Goal: Transaction & Acquisition: Purchase product/service

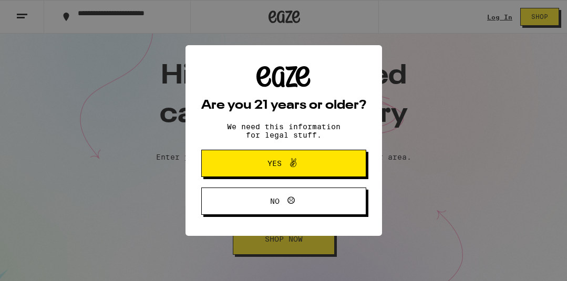
click at [242, 166] on button "Yes" at bounding box center [283, 163] width 165 height 27
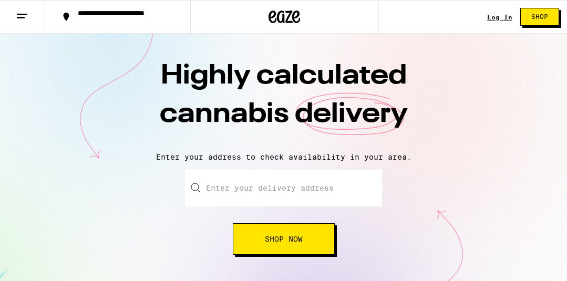
click at [276, 249] on button "Shop Now" at bounding box center [284, 239] width 102 height 32
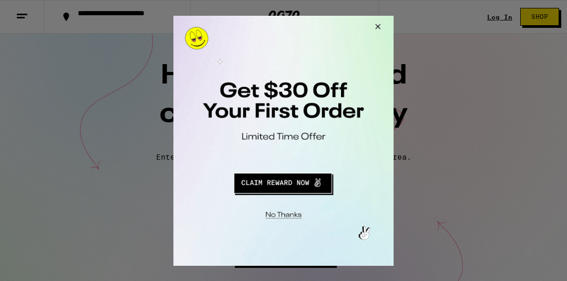
click at [377, 27] on button "Close Modal" at bounding box center [376, 27] width 28 height 25
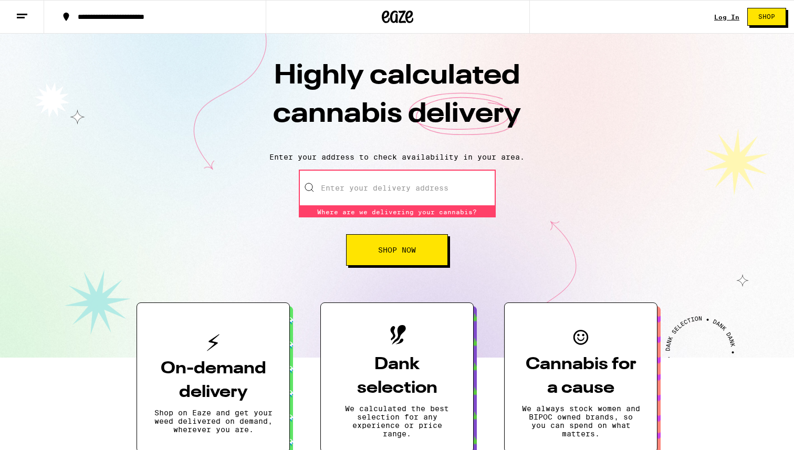
click at [355, 187] on input "Enter your delivery address" at bounding box center [397, 188] width 197 height 37
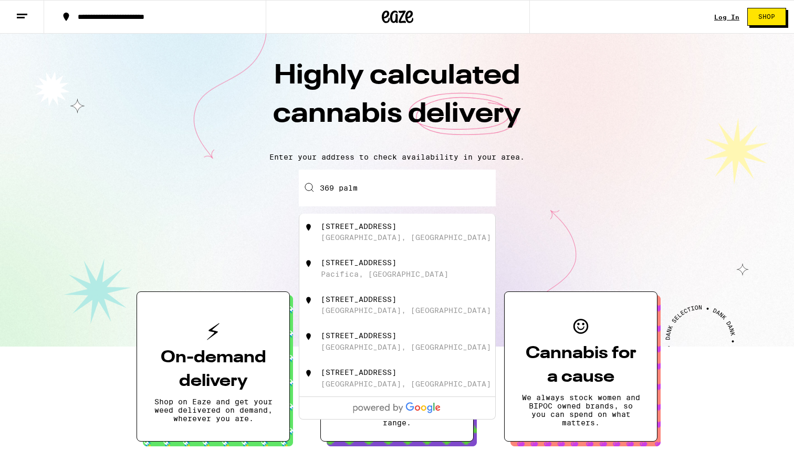
click at [357, 236] on div "[GEOGRAPHIC_DATA], [GEOGRAPHIC_DATA]" at bounding box center [406, 237] width 170 height 8
type input "[STREET_ADDRESS]"
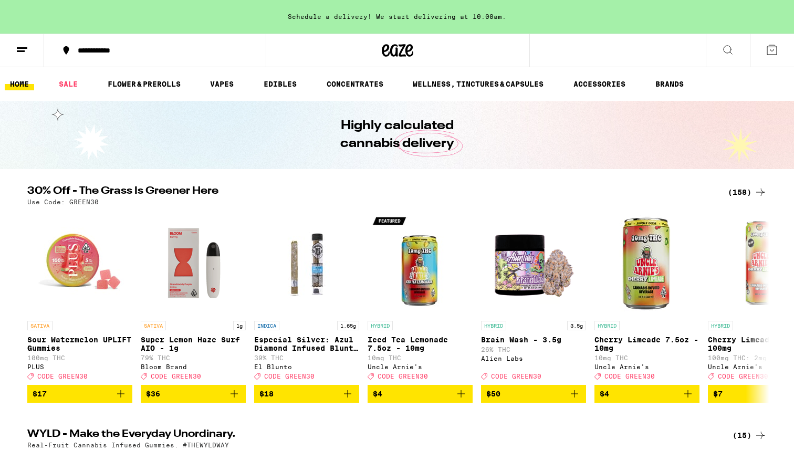
click at [566, 192] on div "(158)" at bounding box center [747, 192] width 39 height 13
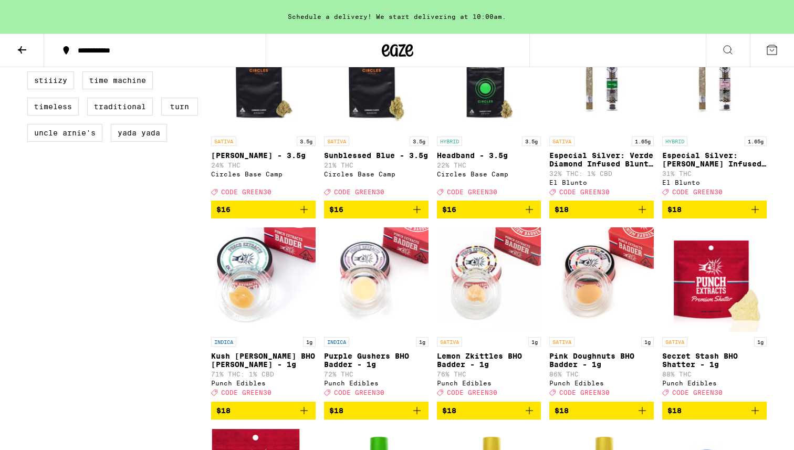
scroll to position [964, 0]
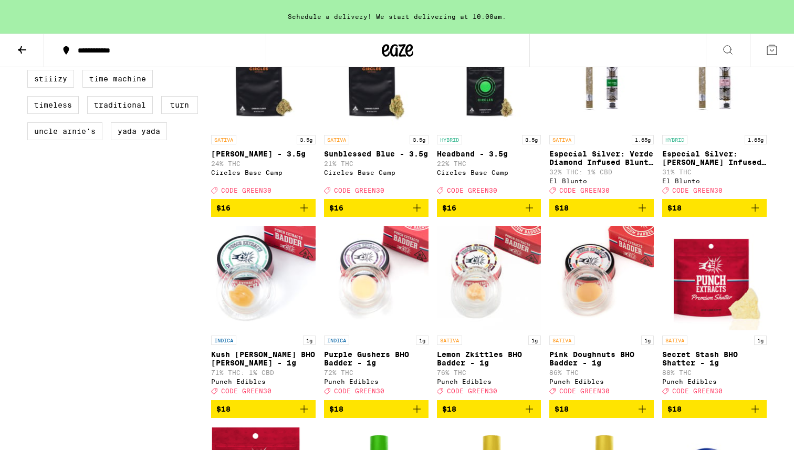
click at [100, 61] on label "PLUS" at bounding box center [96, 53] width 37 height 18
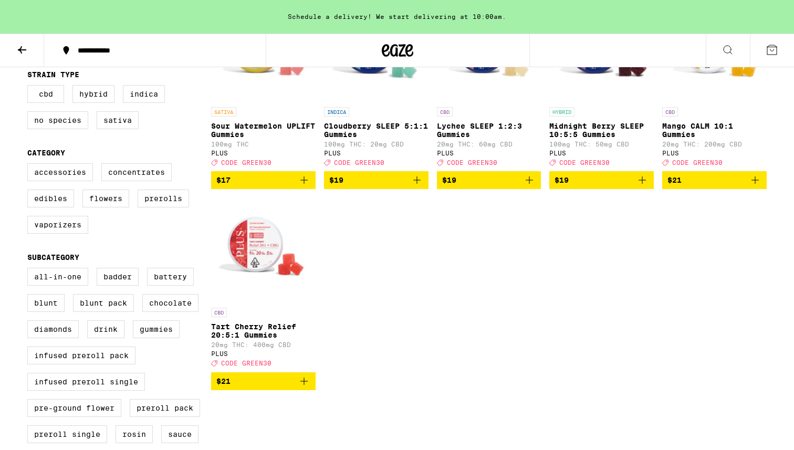
scroll to position [205, 0]
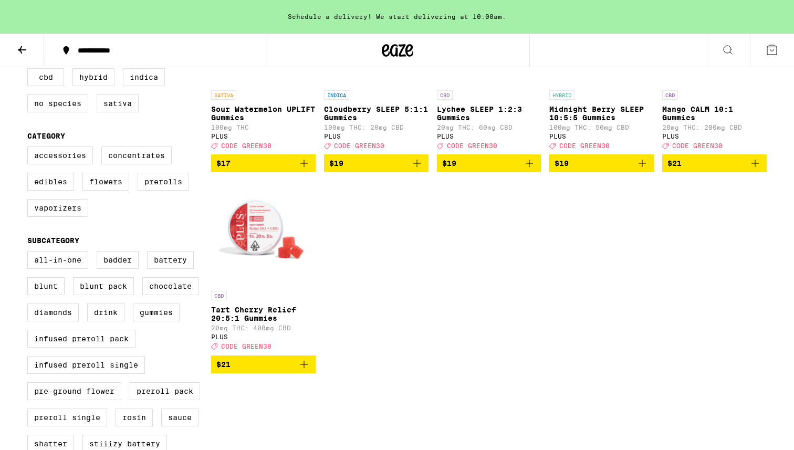
click at [305, 281] on icon "Add to bag" at bounding box center [304, 364] width 13 height 13
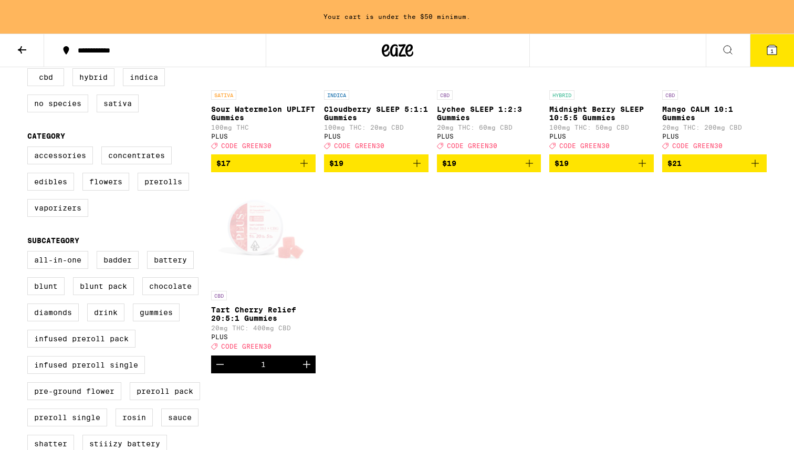
click at [305, 281] on icon "Increment" at bounding box center [307, 364] width 13 height 13
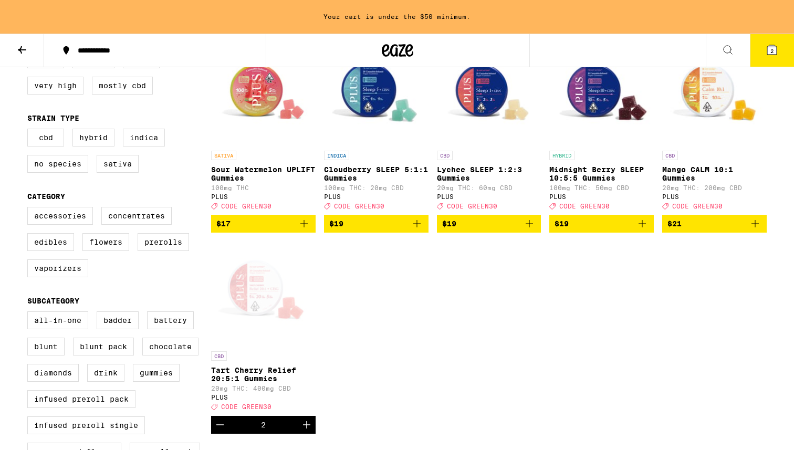
scroll to position [0, 0]
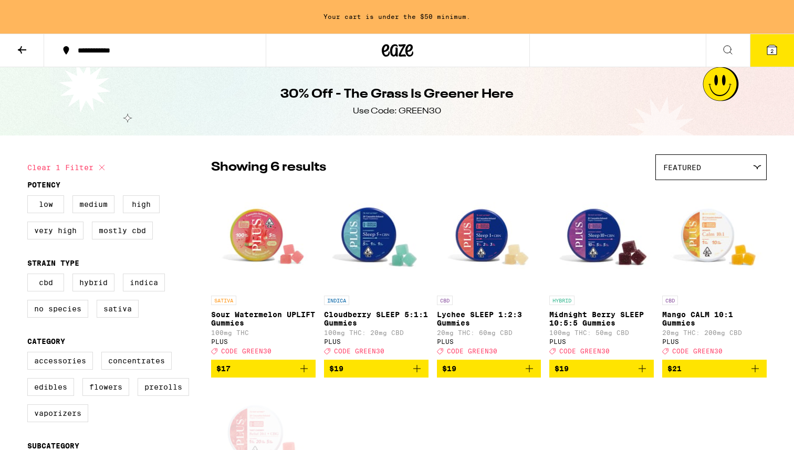
click at [100, 167] on icon at bounding box center [102, 167] width 13 height 13
checkbox input "false"
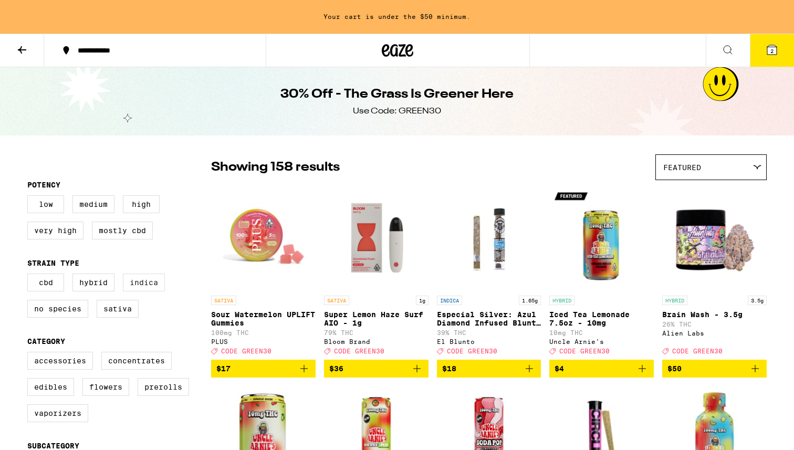
click at [148, 281] on label "Indica" at bounding box center [144, 283] width 42 height 18
click at [30, 276] on input "Indica" at bounding box center [29, 275] width 1 height 1
checkbox input "true"
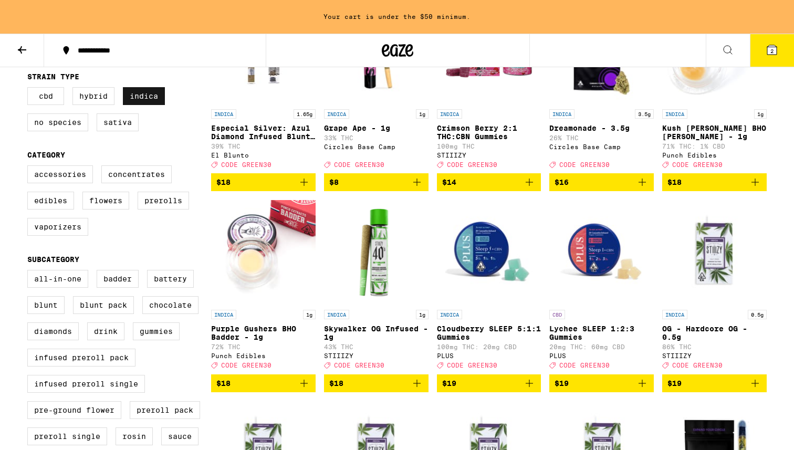
scroll to position [194, 0]
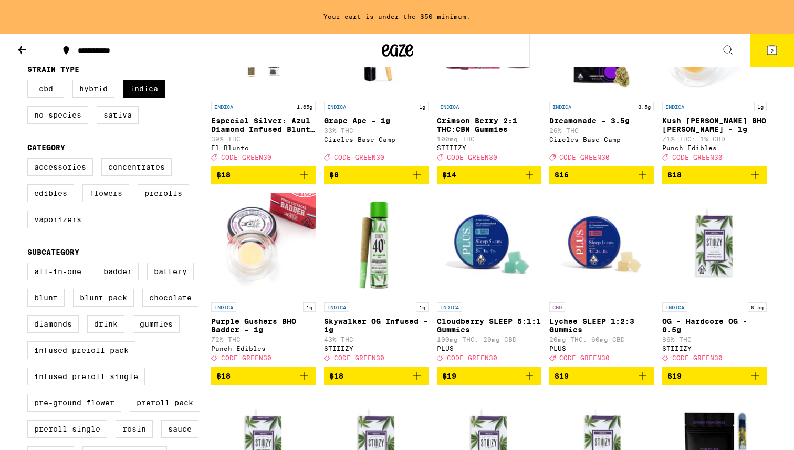
click at [110, 202] on label "Flowers" at bounding box center [105, 193] width 47 height 18
click at [30, 160] on input "Flowers" at bounding box center [29, 160] width 1 height 1
checkbox input "true"
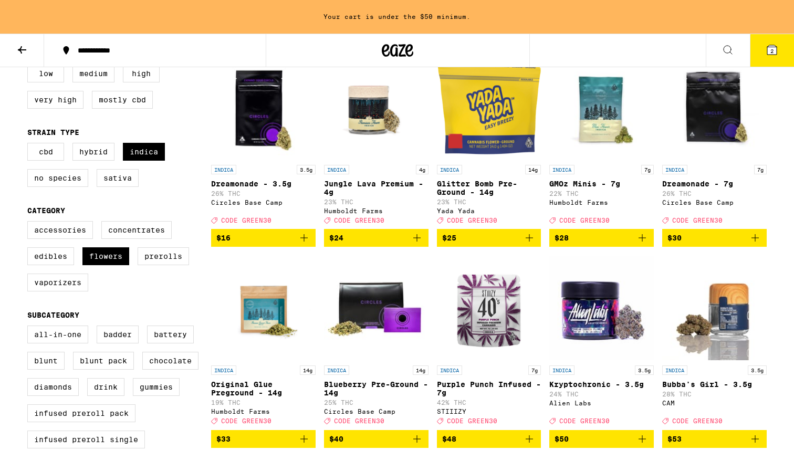
scroll to position [132, 0]
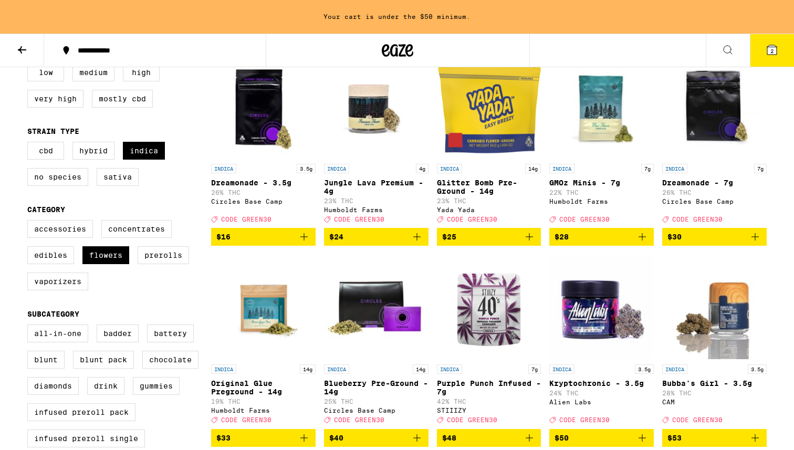
click at [531, 241] on icon "Add to bag" at bounding box center [529, 236] width 7 height 7
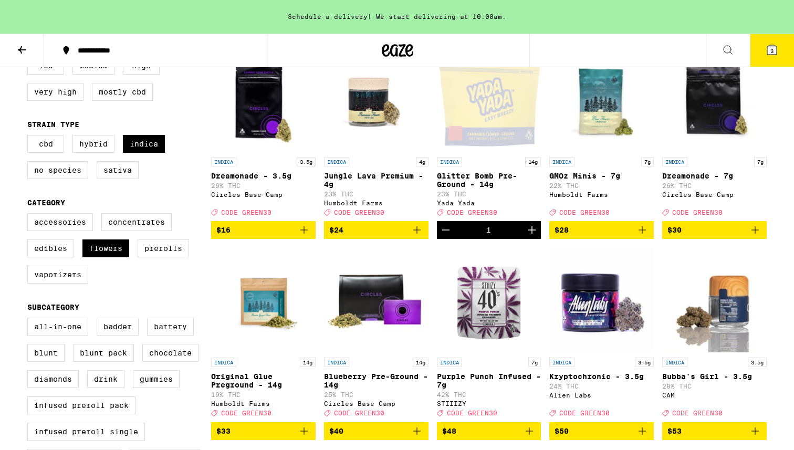
scroll to position [141, 0]
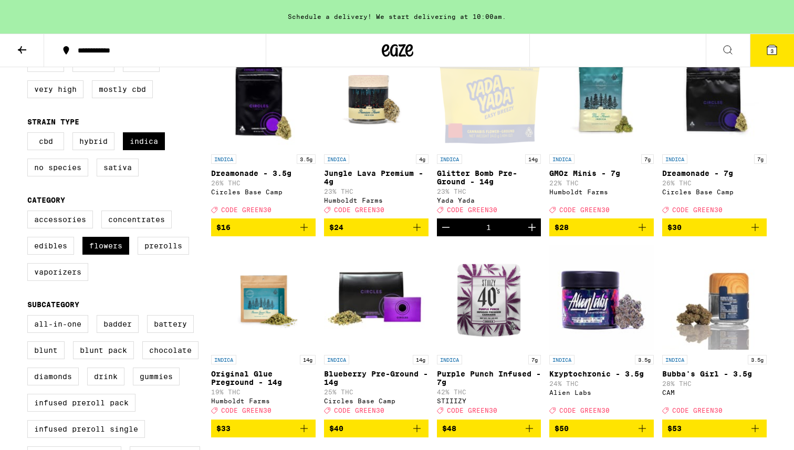
click at [304, 231] on icon "Add to bag" at bounding box center [304, 227] width 7 height 7
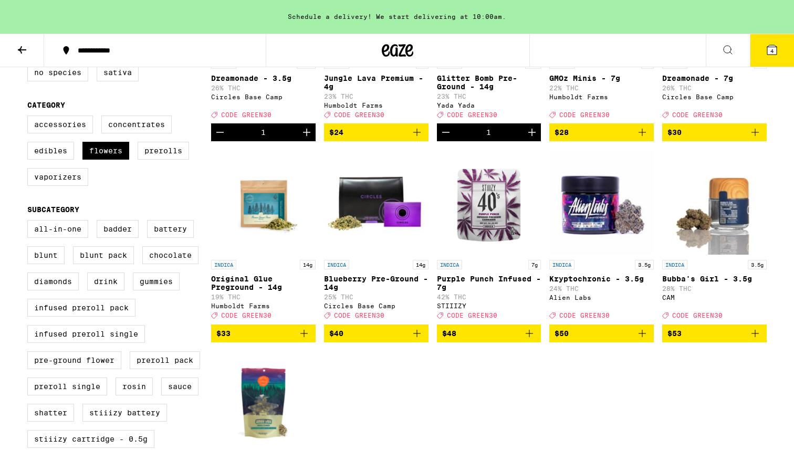
scroll to position [237, 0]
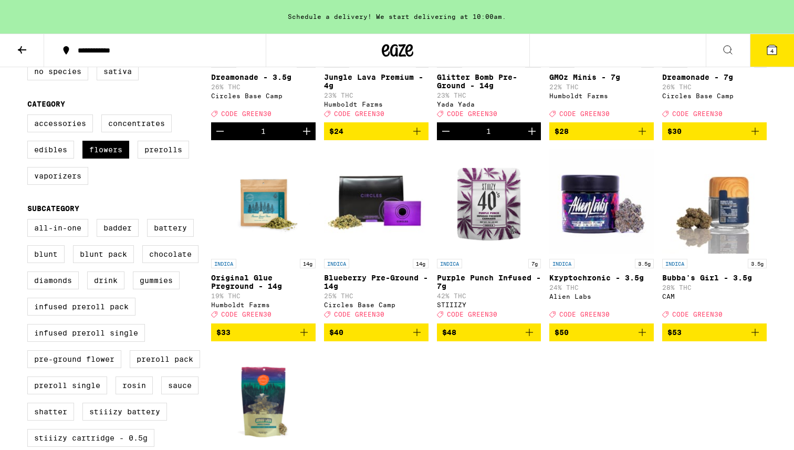
click at [418, 281] on icon "Add to bag" at bounding box center [417, 332] width 13 height 13
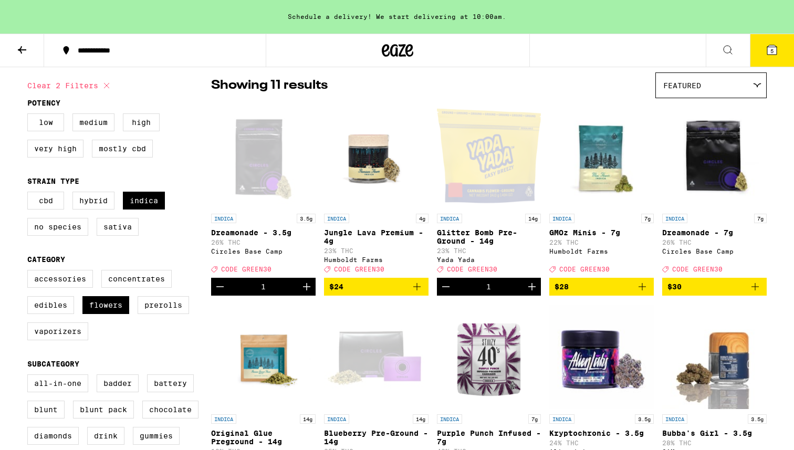
scroll to position [71, 0]
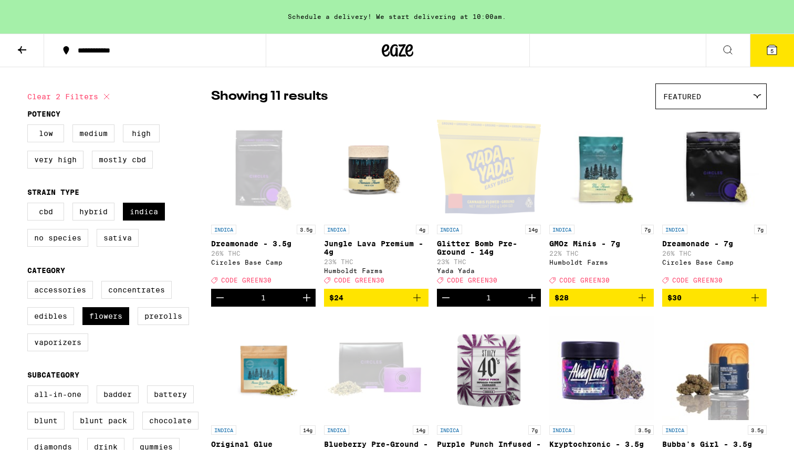
click at [309, 281] on icon "Increment" at bounding box center [307, 298] width 13 height 13
click at [387, 53] on icon at bounding box center [398, 50] width 32 height 19
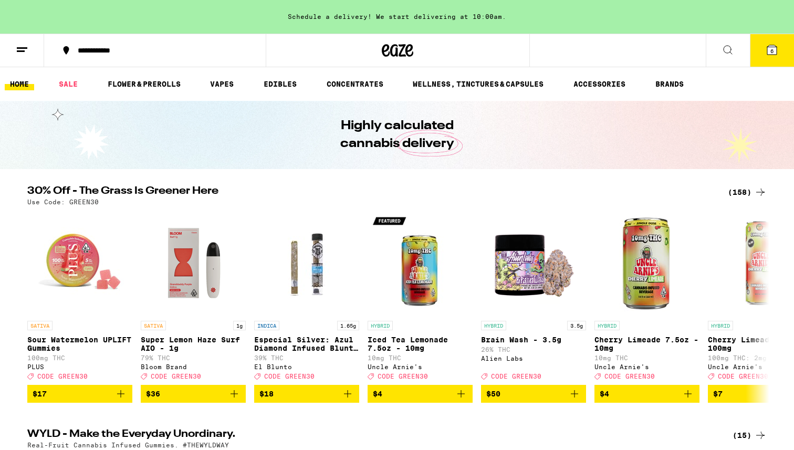
click at [566, 54] on icon at bounding box center [728, 50] width 13 height 13
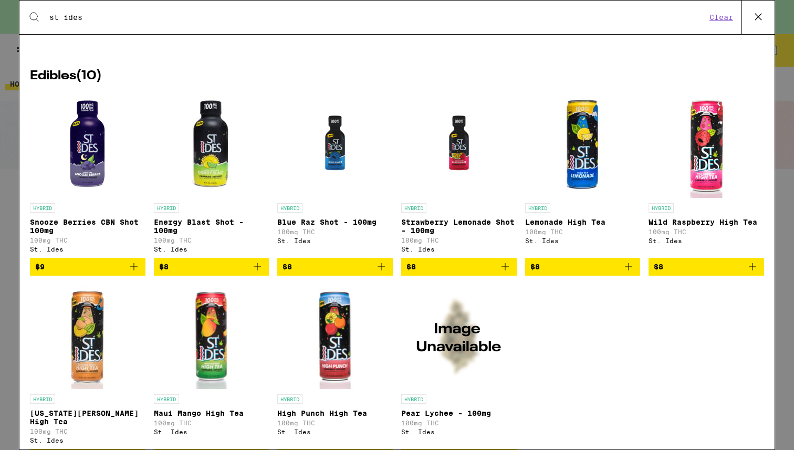
scroll to position [125, 0]
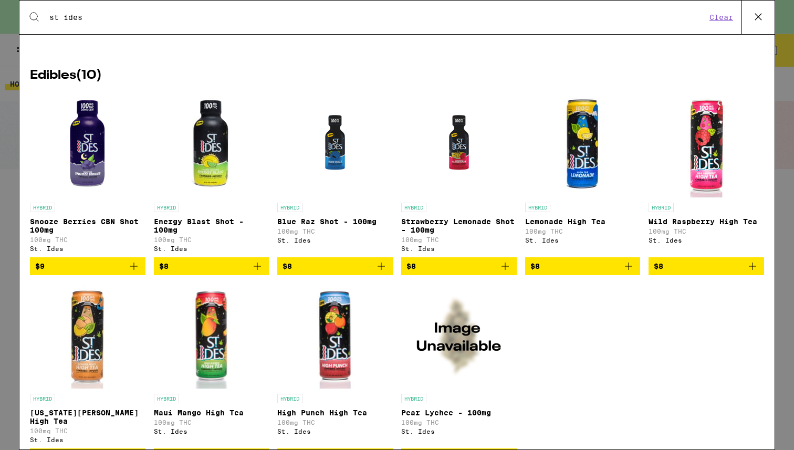
type input "st ides"
click at [566, 273] on icon "Add to bag" at bounding box center [753, 266] width 13 height 13
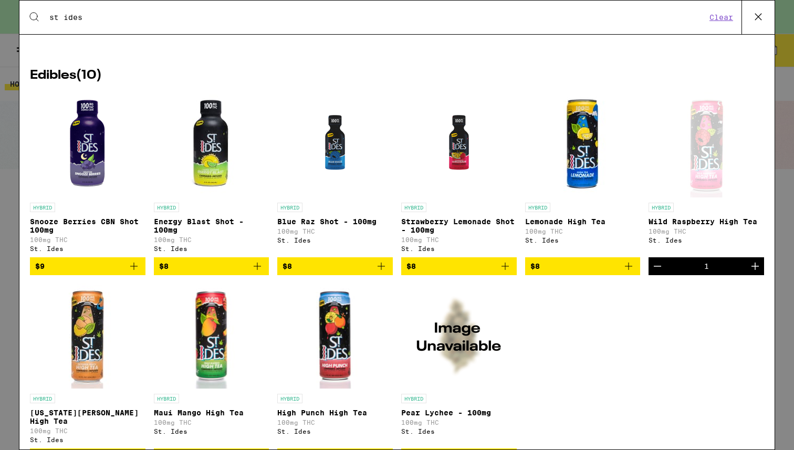
click at [566, 270] on icon "Increment" at bounding box center [755, 266] width 7 height 7
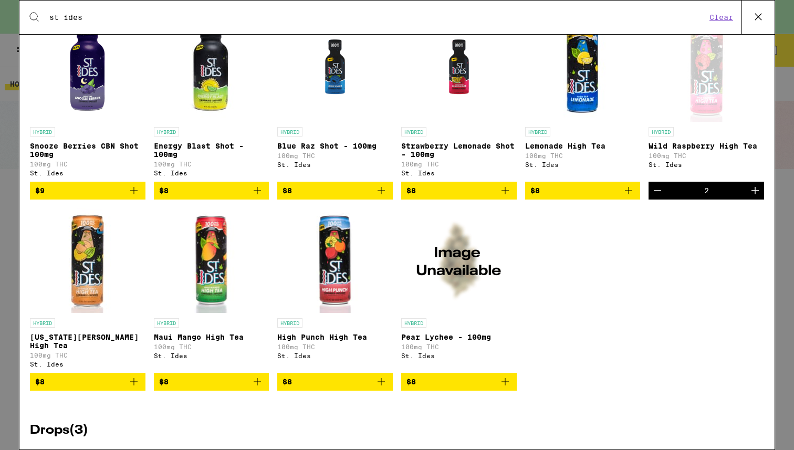
scroll to position [210, 0]
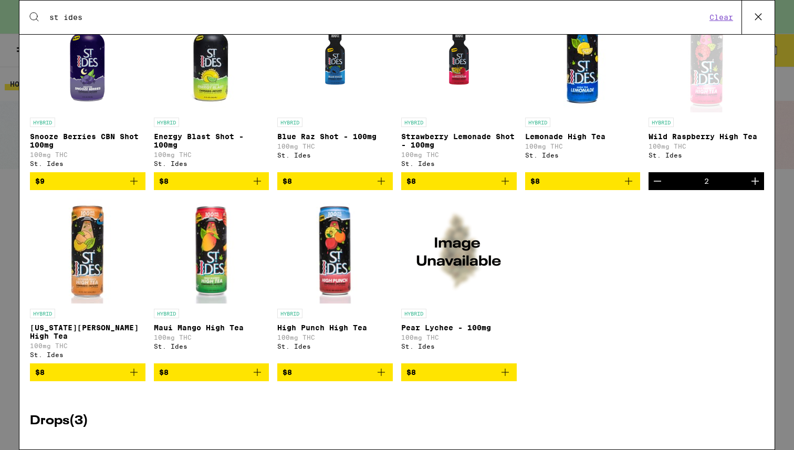
click at [136, 281] on icon "Add to bag" at bounding box center [134, 372] width 13 height 13
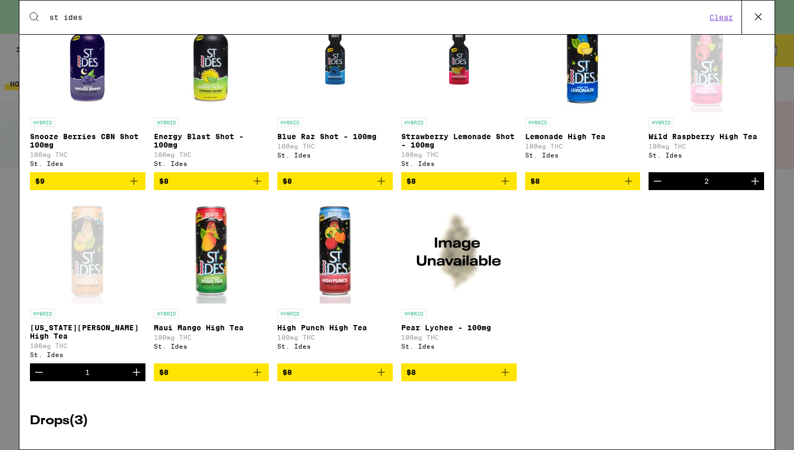
click at [136, 281] on icon "Increment" at bounding box center [136, 372] width 13 height 13
click at [566, 18] on icon at bounding box center [759, 17] width 16 height 16
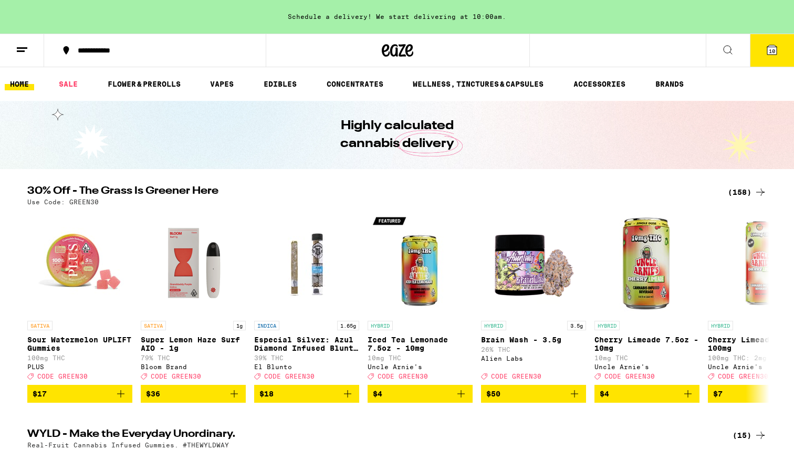
click at [566, 56] on icon at bounding box center [772, 50] width 13 height 13
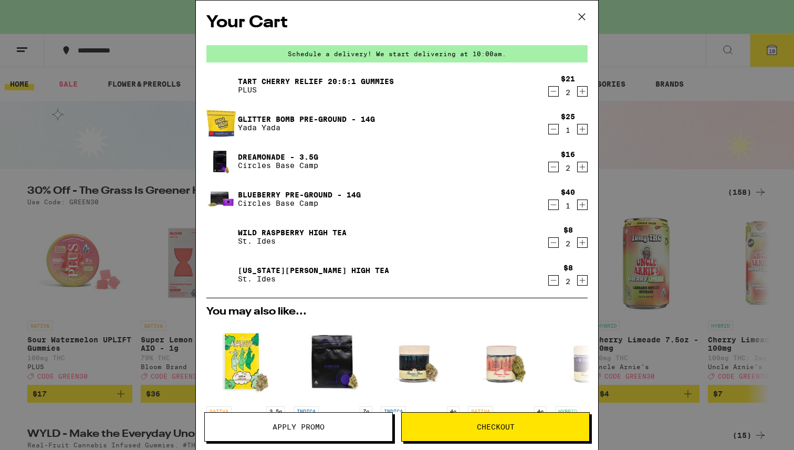
click at [295, 281] on span "Apply Promo" at bounding box center [299, 426] width 52 height 7
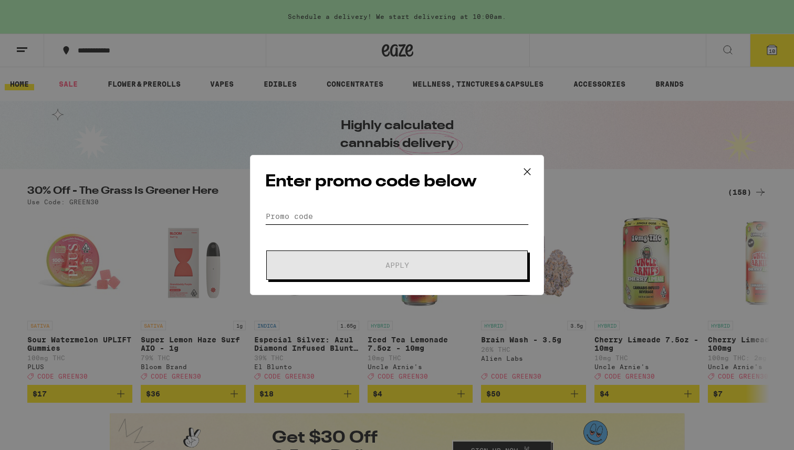
click at [350, 211] on input "Promo Code" at bounding box center [397, 217] width 264 height 16
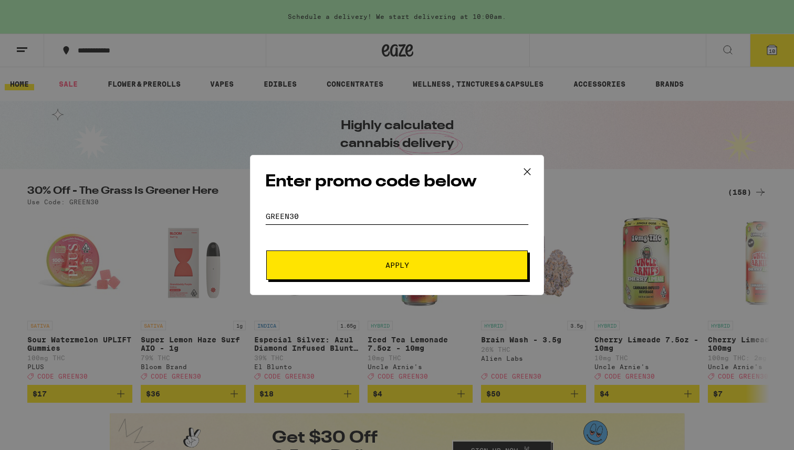
type input "GREEN30"
click at [388, 266] on span "Apply" at bounding box center [398, 265] width 24 height 7
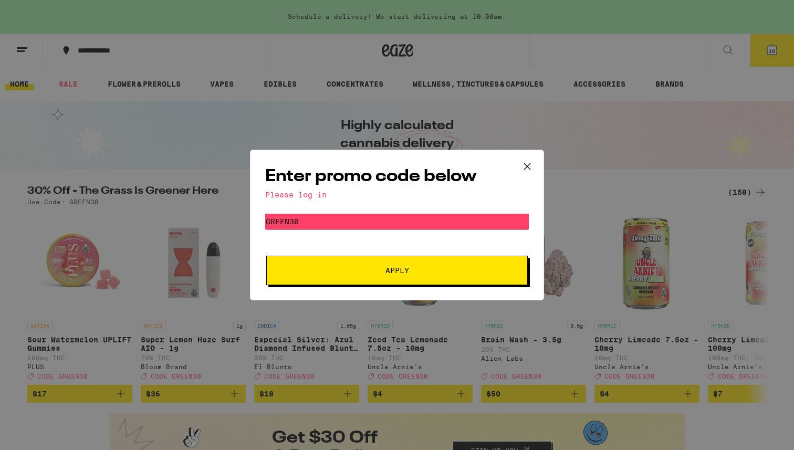
click at [526, 167] on icon at bounding box center [527, 166] width 6 height 6
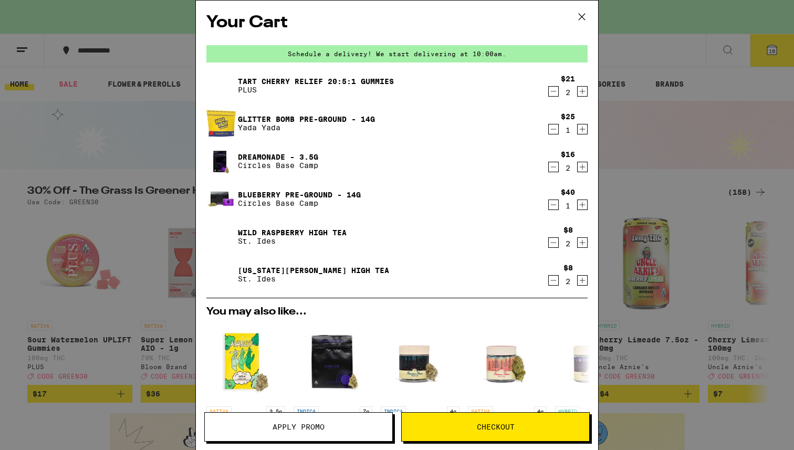
click at [566, 15] on icon at bounding box center [582, 17] width 16 height 16
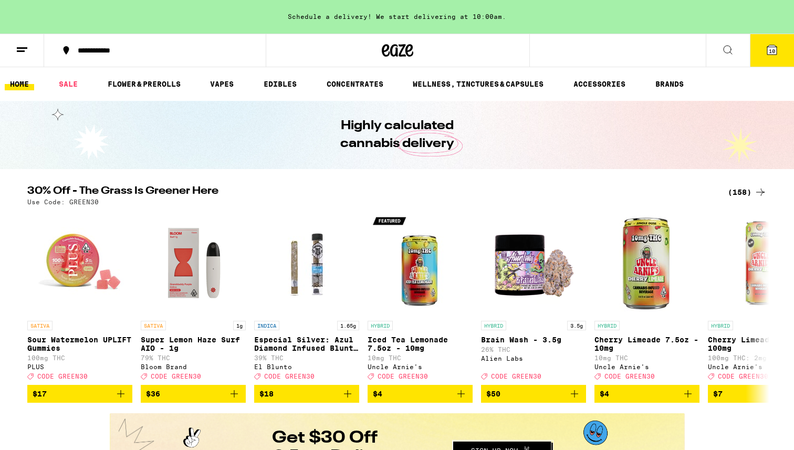
click at [566, 53] on span "10" at bounding box center [772, 51] width 6 height 6
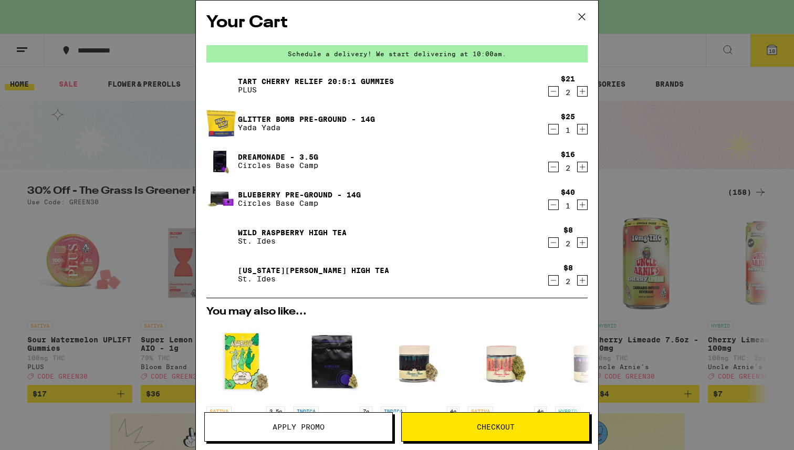
click at [566, 17] on icon at bounding box center [582, 17] width 16 height 16
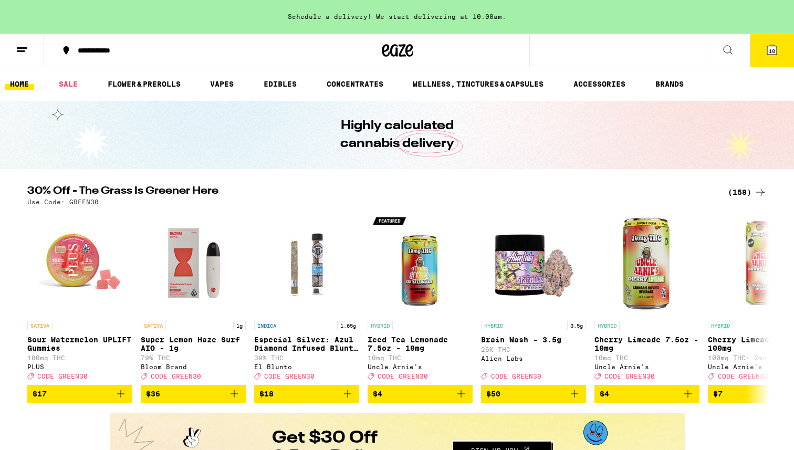
click at [395, 56] on icon at bounding box center [398, 50] width 32 height 19
click at [25, 50] on icon at bounding box center [22, 50] width 13 height 13
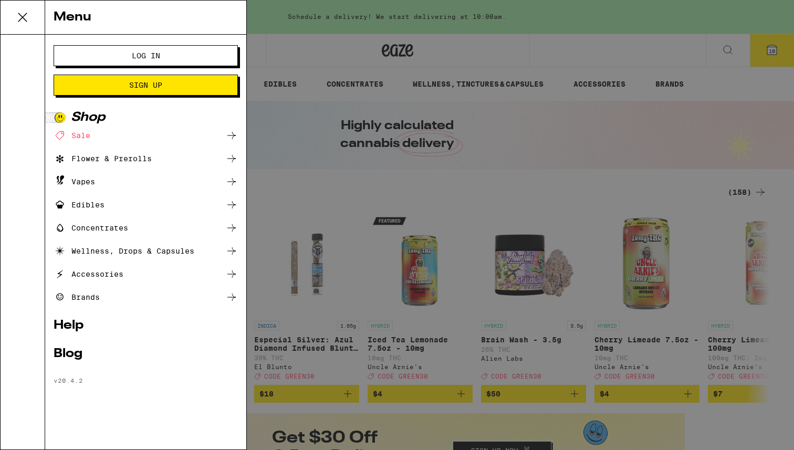
click at [150, 62] on button "Log In" at bounding box center [146, 55] width 184 height 21
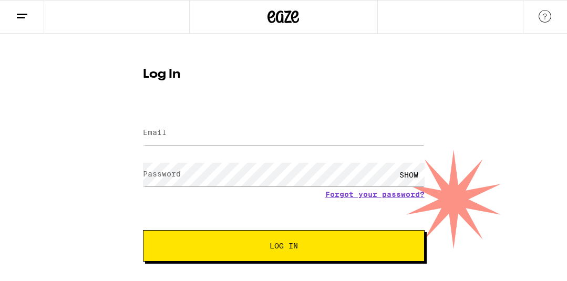
click at [291, 18] on icon at bounding box center [283, 16] width 32 height 19
